Goal: Find specific page/section: Find specific page/section

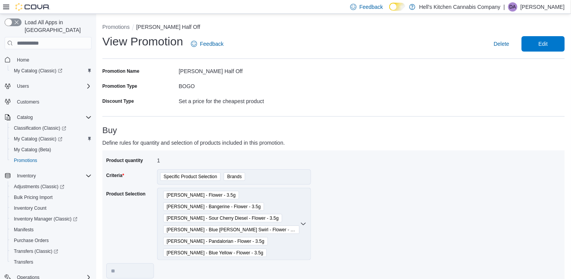
select select "**"
click at [110, 26] on button "Promotions" at bounding box center [115, 27] width 27 height 6
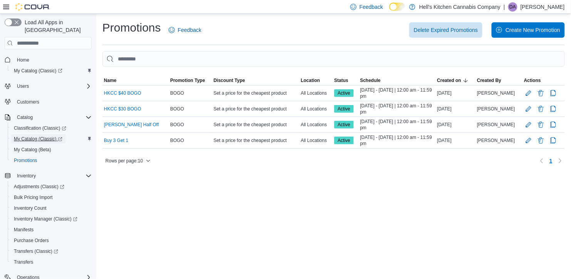
click at [35, 136] on span "My Catalog (Classic)" at bounding box center [38, 139] width 48 height 6
